Goal: Information Seeking & Learning: Learn about a topic

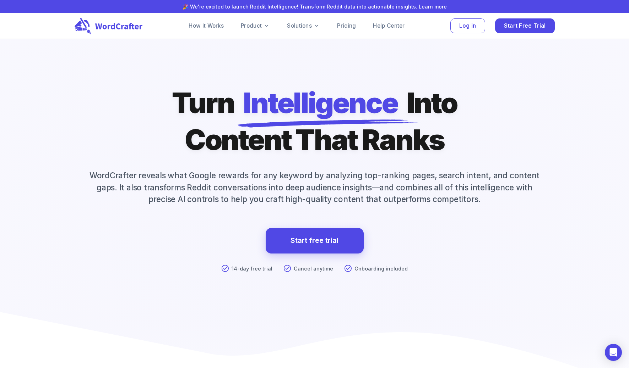
scroll to position [5063, 0]
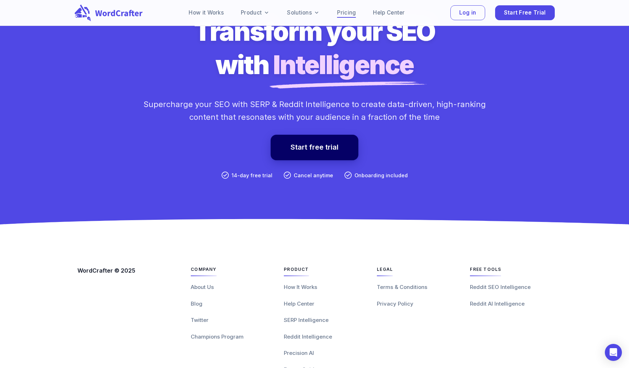
click at [346, 13] on link "Pricing" at bounding box center [346, 13] width 19 height 9
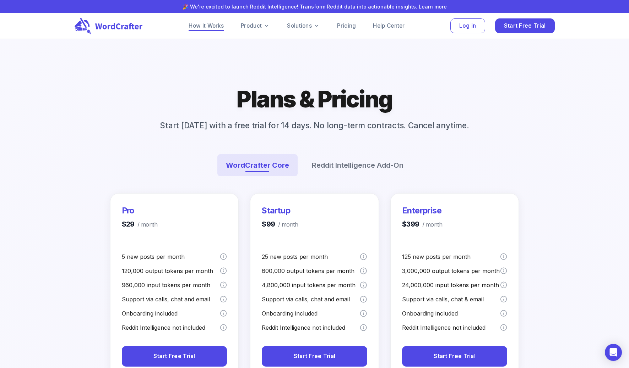
click at [211, 26] on link "How it Works" at bounding box center [206, 26] width 35 height 9
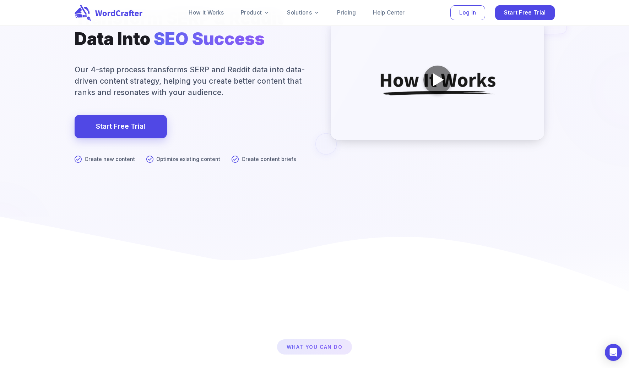
scroll to position [57, 0]
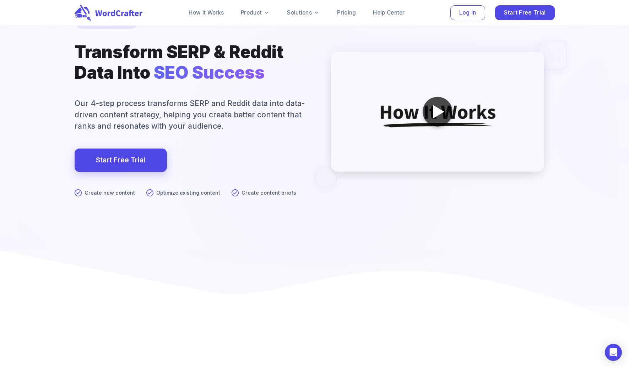
click at [431, 111] on div at bounding box center [437, 112] width 30 height 30
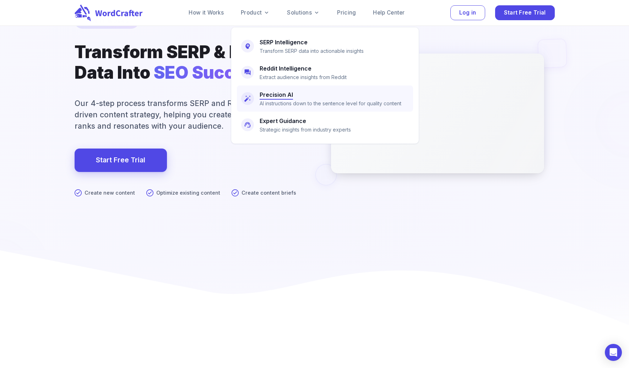
click at [285, 90] on h6 "Precision AI" at bounding box center [275, 95] width 33 height 10
